Goal: Information Seeking & Learning: Learn about a topic

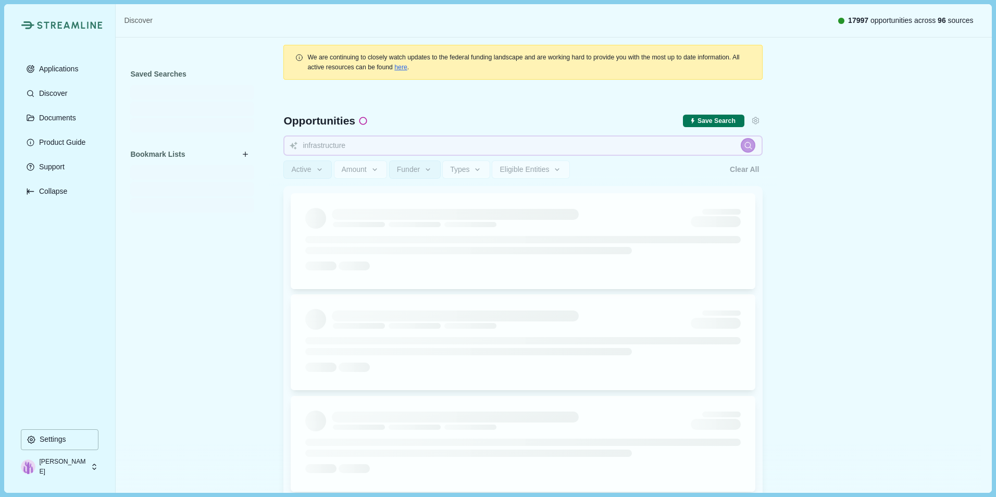
type input "infrastructure"
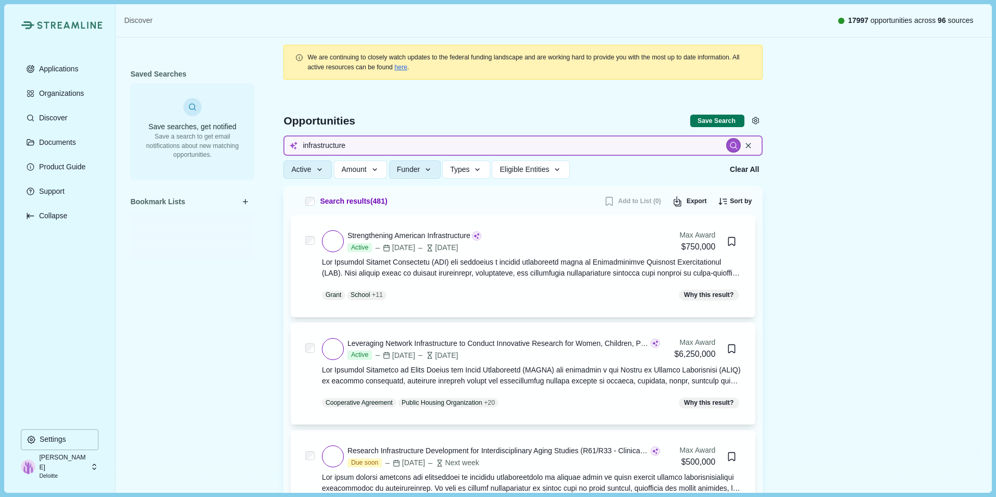
click at [347, 149] on input "infrastructure" at bounding box center [522, 145] width 479 height 20
type input "r"
type input "rural healt"
type input "rural health transformation program"
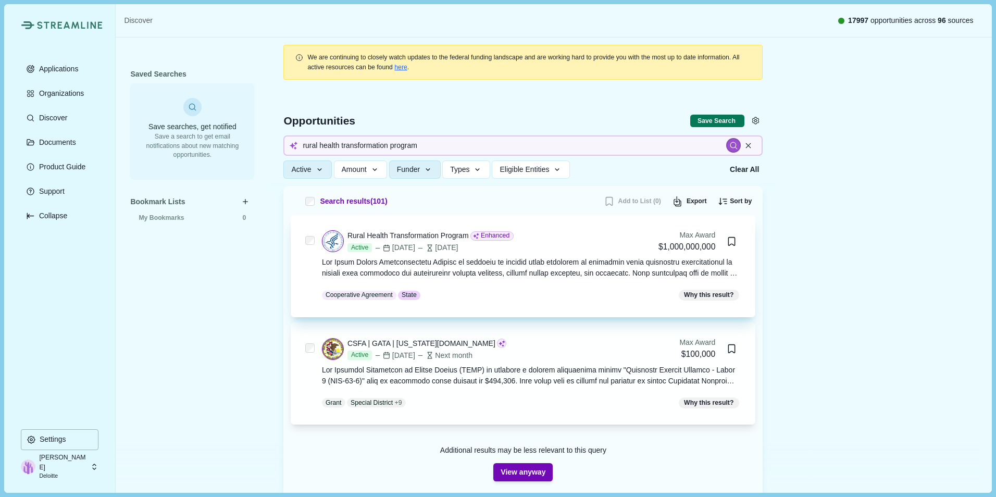
scroll to position [83, 0]
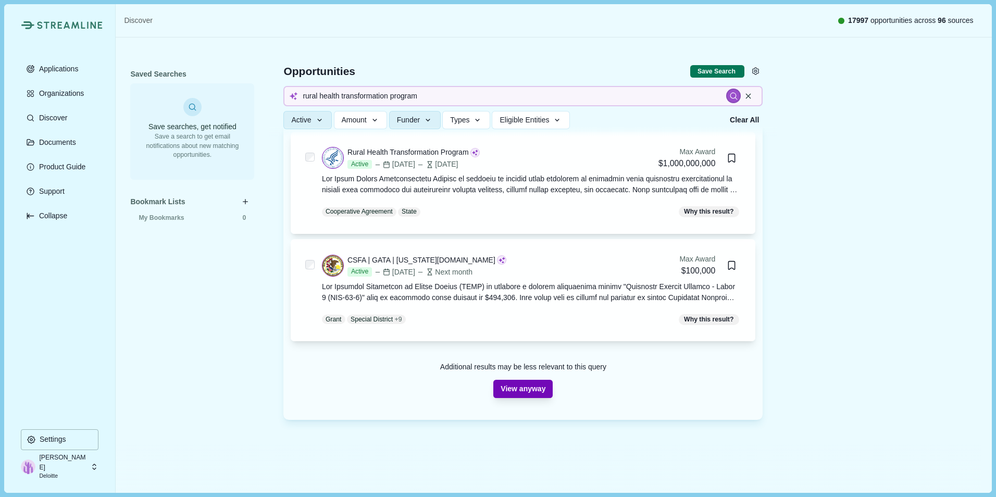
click at [514, 389] on button "View anyway" at bounding box center [522, 389] width 59 height 18
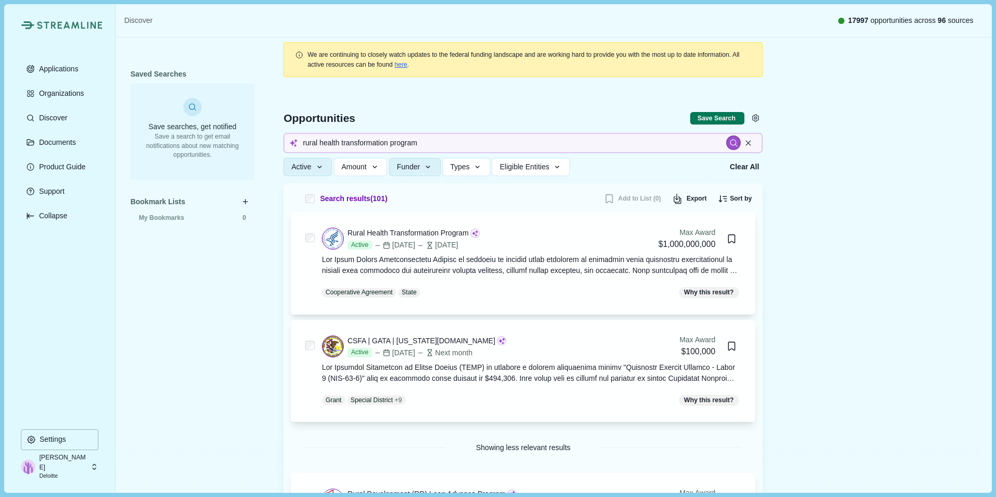
scroll to position [0, 0]
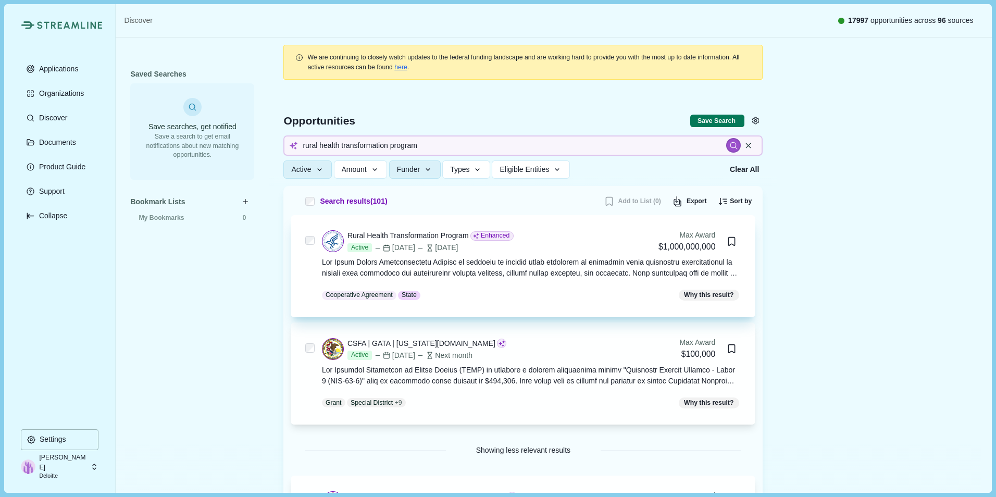
click at [490, 265] on div at bounding box center [531, 268] width 419 height 22
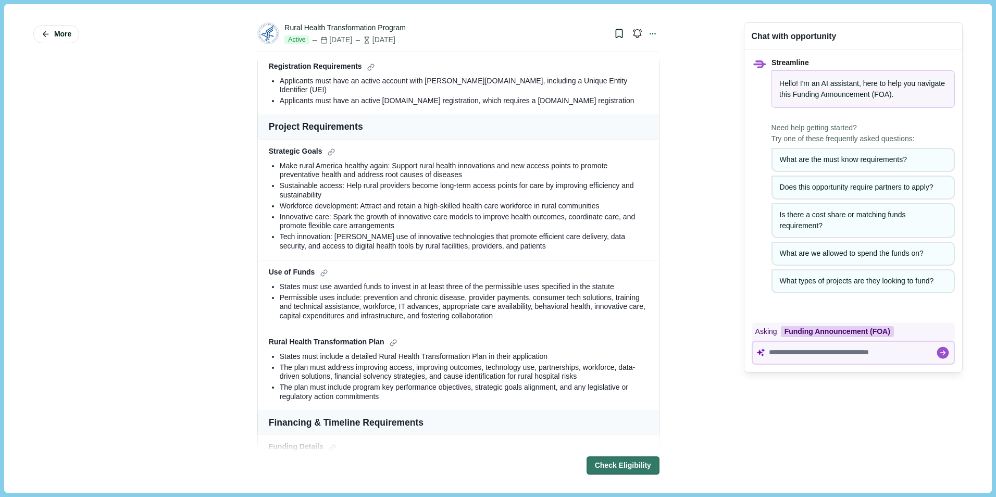
scroll to position [526, 0]
